Goal: Information Seeking & Learning: Learn about a topic

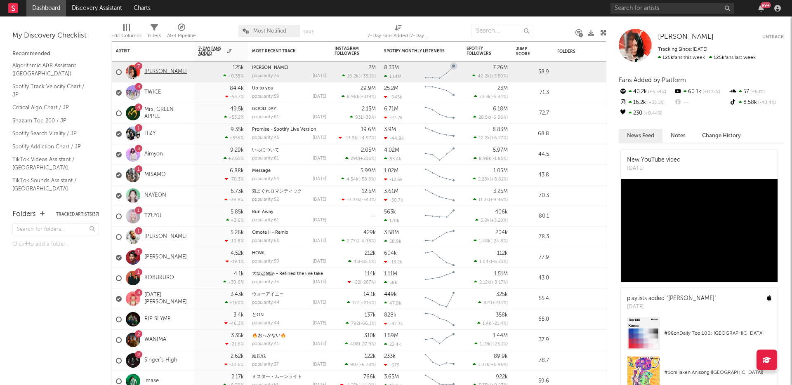
click at [174, 72] on link "[PERSON_NAME]" at bounding box center [165, 71] width 42 height 7
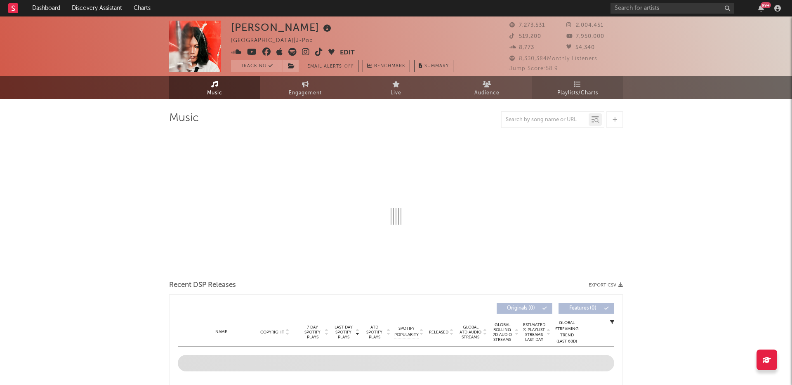
click at [567, 89] on span "Playlists/Charts" at bounding box center [577, 93] width 41 height 10
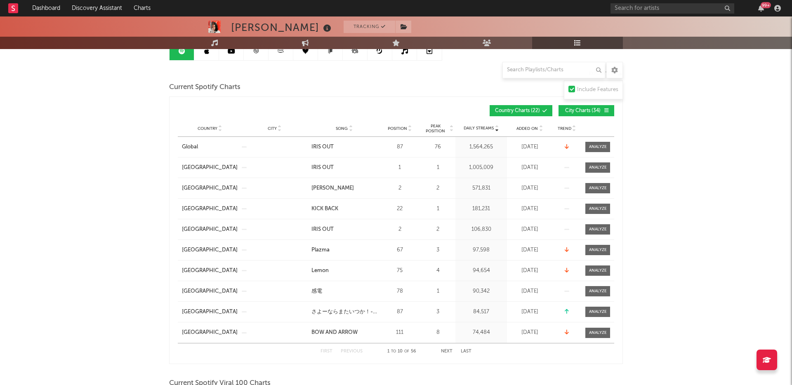
scroll to position [93, 0]
click at [600, 151] on span at bounding box center [597, 146] width 25 height 10
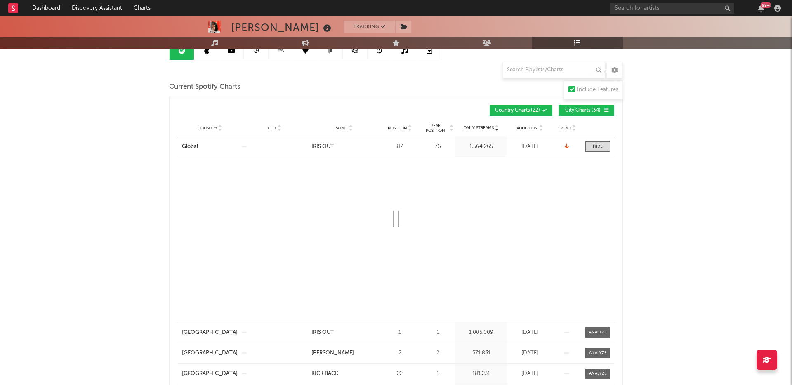
select select "1w"
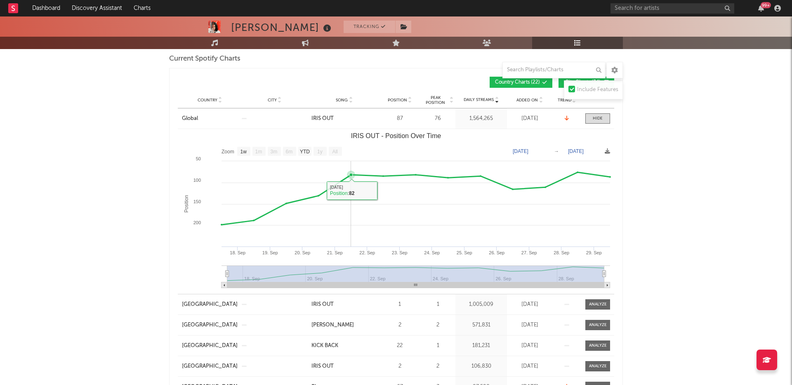
scroll to position [76, 0]
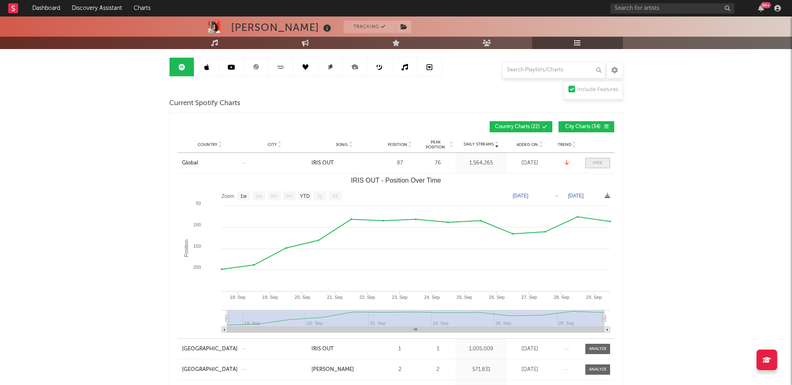
click at [595, 165] on div at bounding box center [598, 163] width 10 height 6
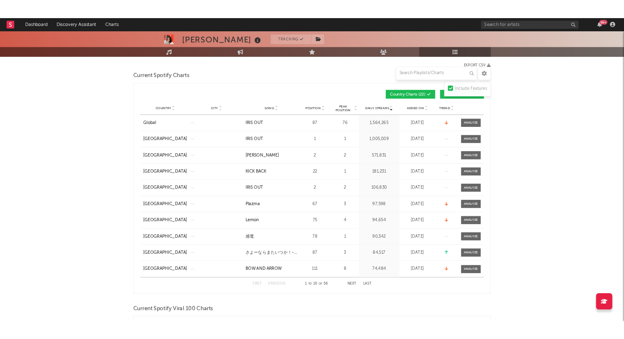
scroll to position [108, 0]
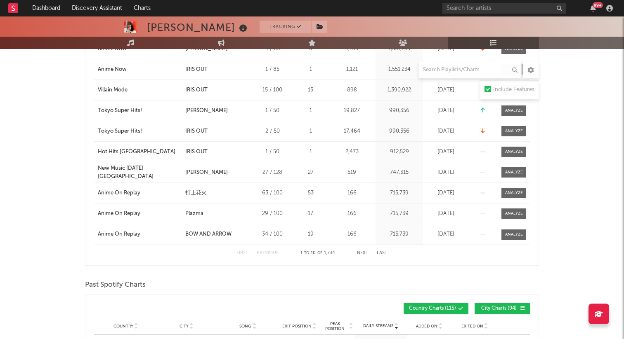
scroll to position [0, 0]
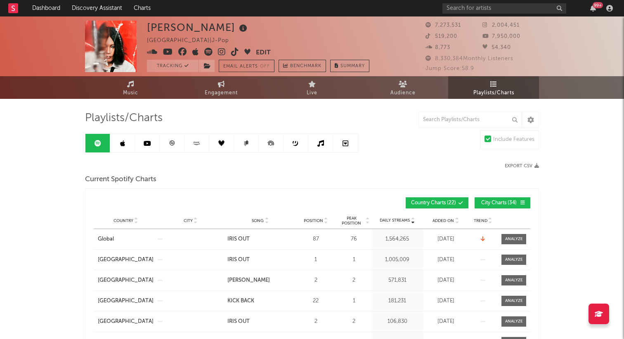
click at [120, 142] on icon at bounding box center [122, 143] width 5 height 7
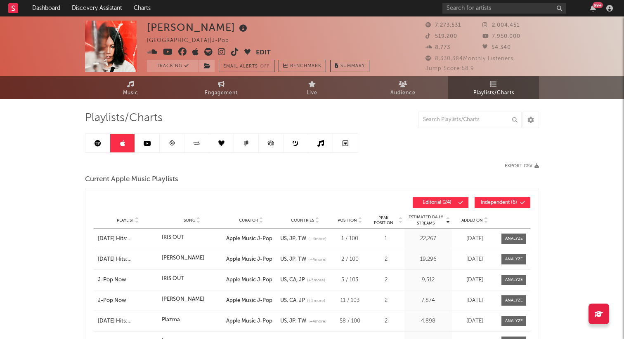
drag, startPoint x: 101, startPoint y: 146, endPoint x: 61, endPoint y: 153, distance: 41.2
click at [101, 146] on link at bounding box center [97, 143] width 25 height 19
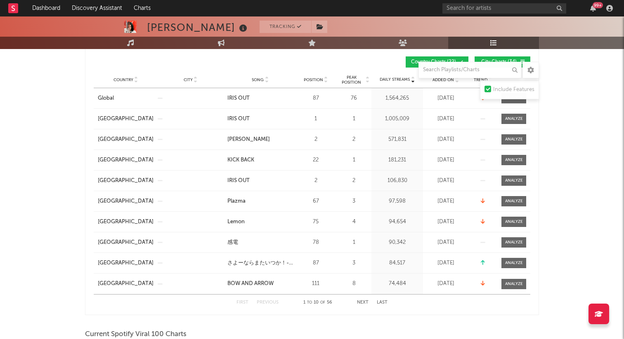
scroll to position [144, 0]
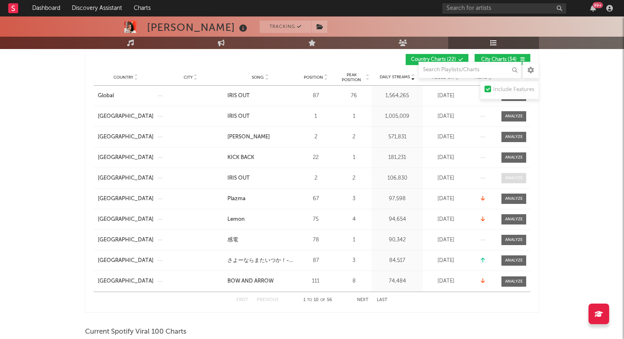
click at [517, 176] on div at bounding box center [514, 178] width 18 height 6
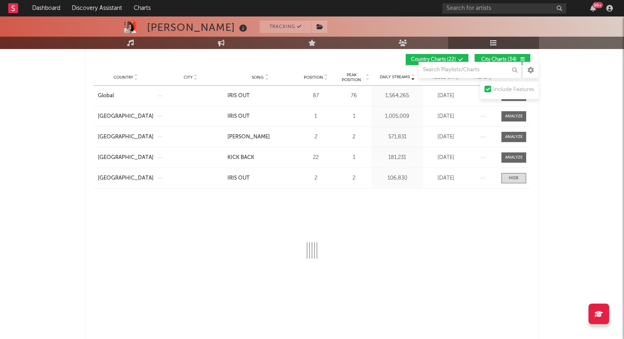
select select "1w"
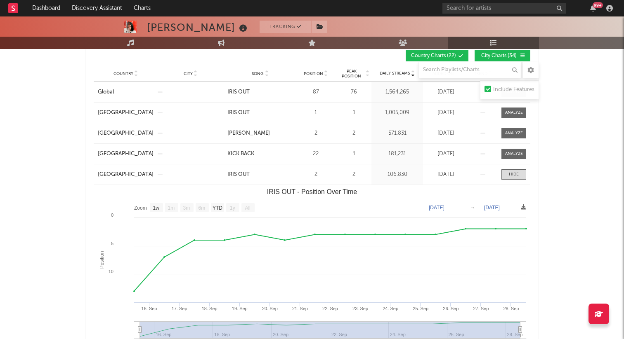
scroll to position [144, 0]
